Goal: Task Accomplishment & Management: Use online tool/utility

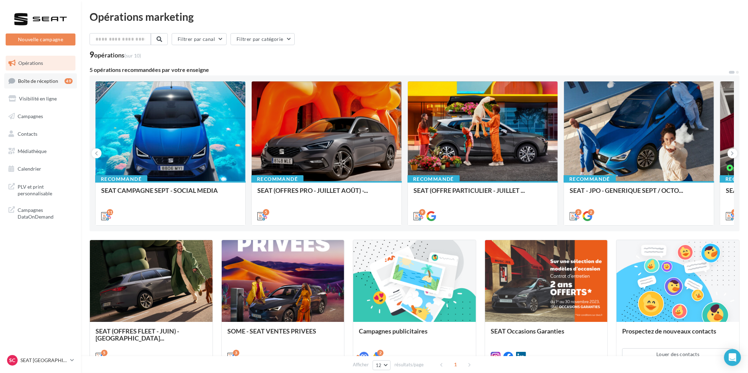
click at [63, 80] on link "Boîte de réception 49" at bounding box center [40, 80] width 73 height 15
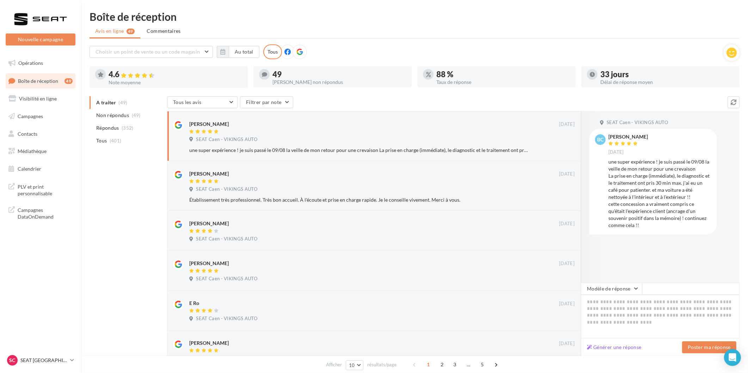
click at [51, 351] on nav "Nouvelle campagne Nouvelle campagne Opérations Boîte de réception 49 Visibilité…" at bounding box center [40, 186] width 81 height 373
click at [39, 356] on div "SC SEAT CAEN SEAT-IFS" at bounding box center [37, 360] width 60 height 11
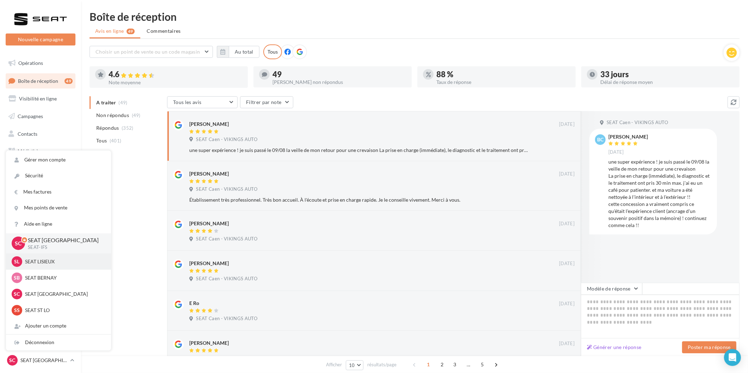
click at [49, 265] on p "SEAT LISIEUX" at bounding box center [64, 261] width 78 height 7
